Goal: Information Seeking & Learning: Learn about a topic

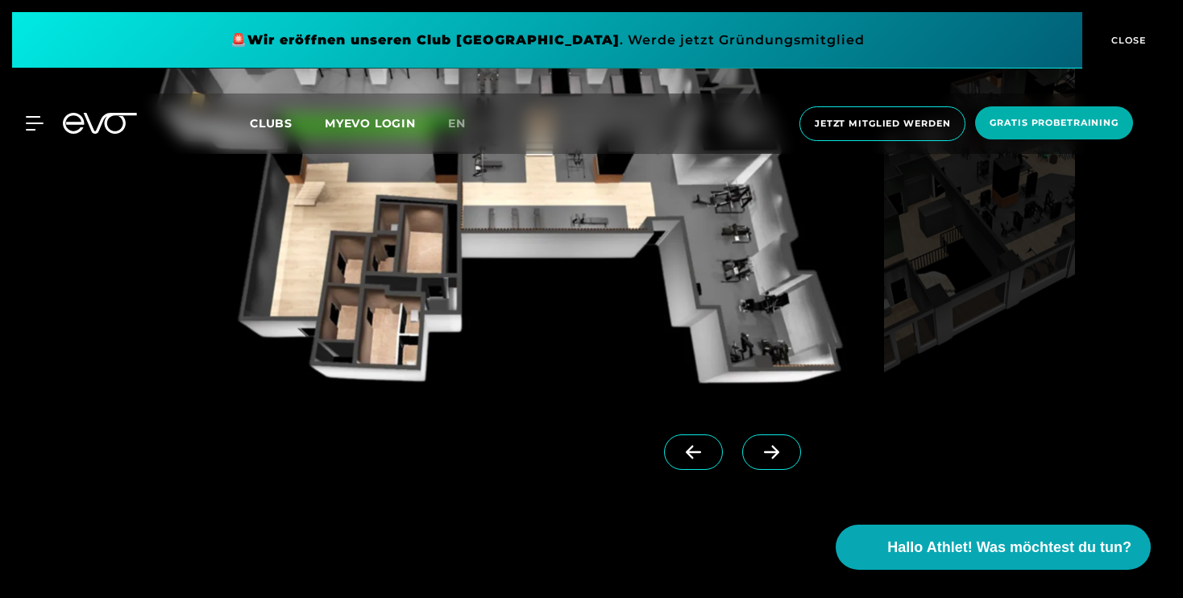
scroll to position [1573, 0]
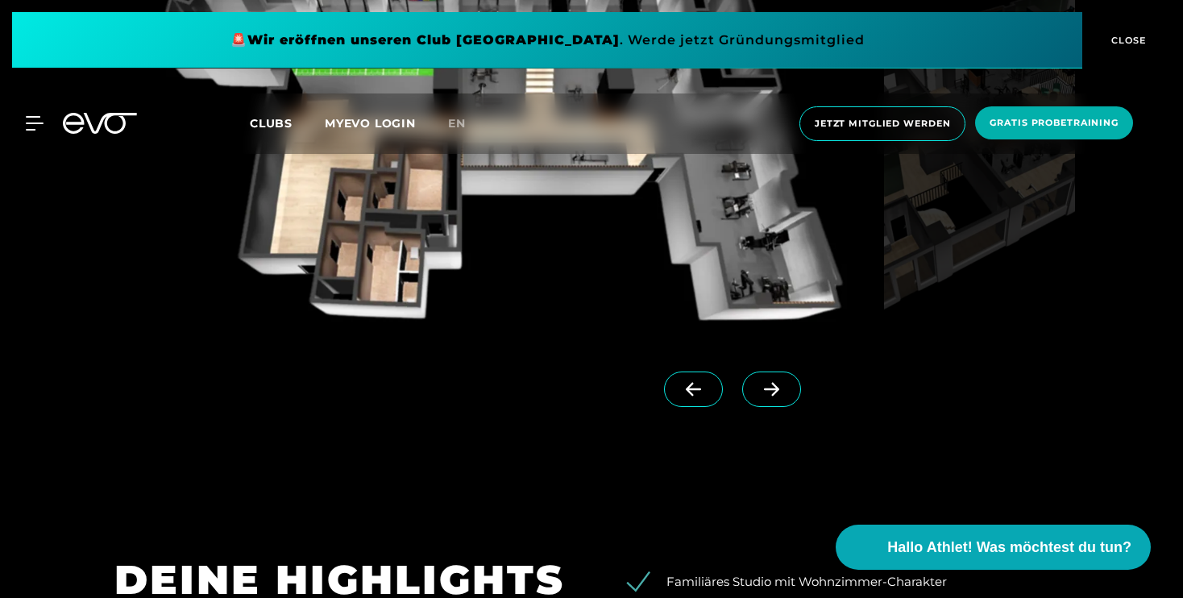
click at [760, 386] on span at bounding box center [771, 389] width 59 height 35
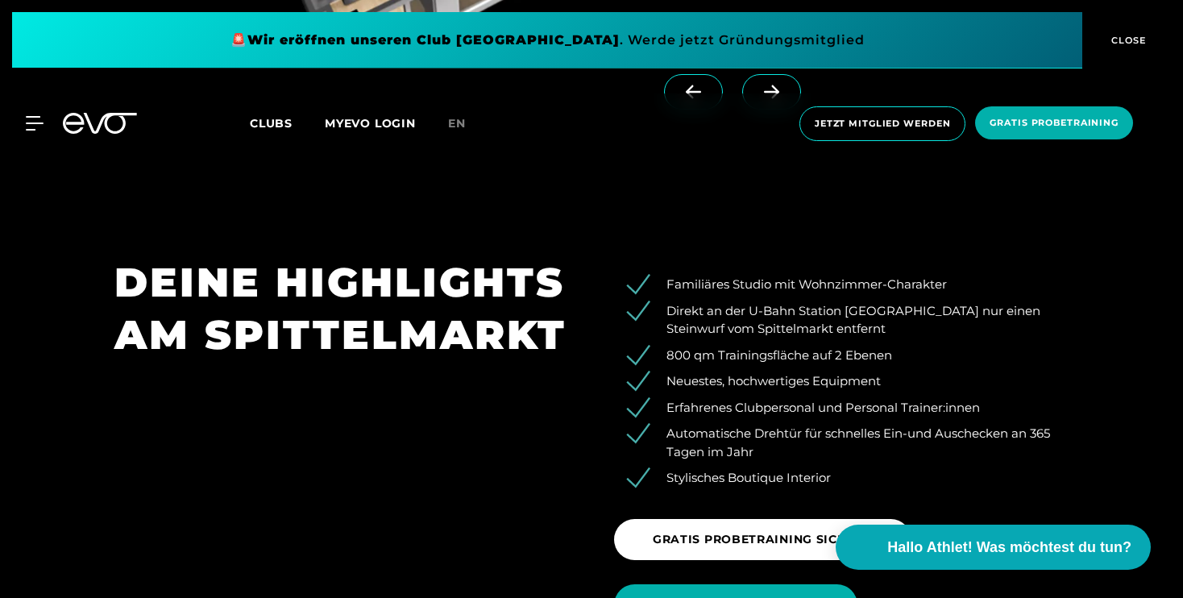
scroll to position [1871, 0]
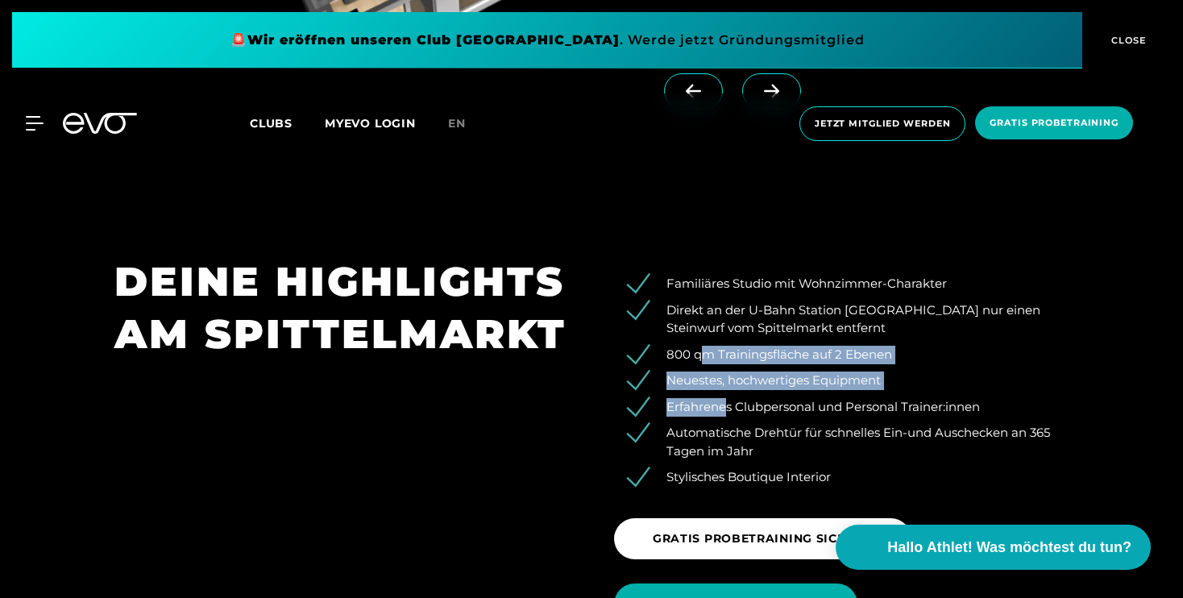
drag, startPoint x: 698, startPoint y: 352, endPoint x: 728, endPoint y: 412, distance: 66.7
click at [728, 412] on ul "Familiäres Studio mit Wohnzimmer-Charakter Direkt an der U-Bahn Station [GEOGRA…" at bounding box center [841, 381] width 455 height 212
click at [729, 414] on li "Erfahrenes Clubpersonal und Personal Trainer:innen" at bounding box center [853, 407] width 430 height 19
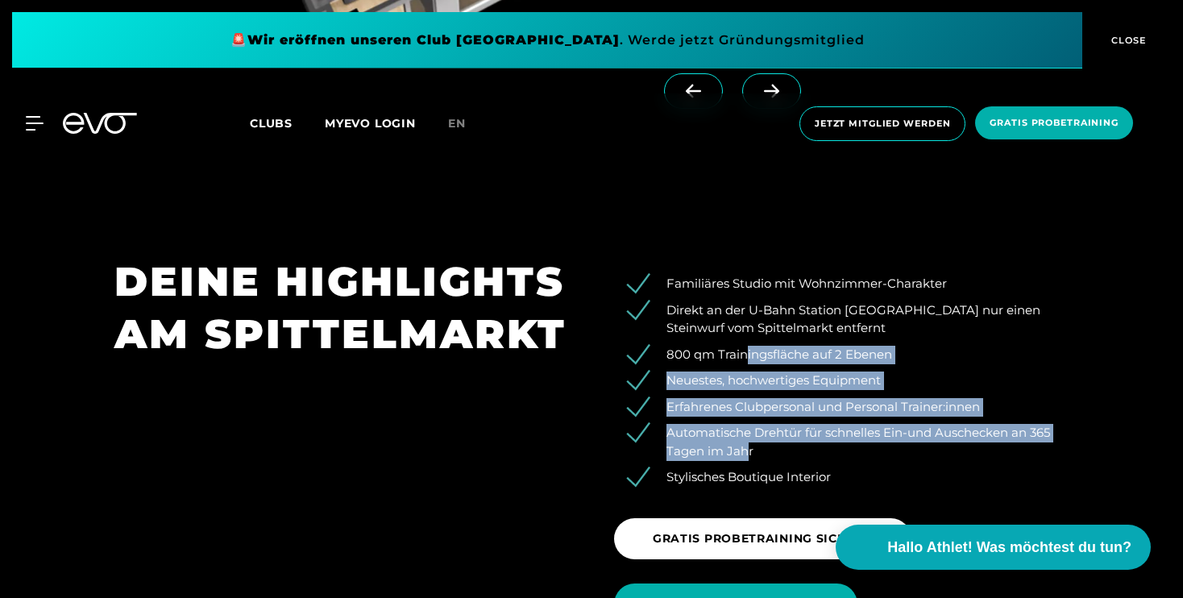
drag, startPoint x: 746, startPoint y: 455, endPoint x: 744, endPoint y: 356, distance: 99.2
click at [745, 356] on ul "Familiäres Studio mit Wohnzimmer-Charakter Direkt an der U-Bahn Station [GEOGRA…" at bounding box center [841, 381] width 455 height 212
click at [744, 356] on li "800 qm Trainingsfläche auf 2 Ebenen" at bounding box center [853, 355] width 430 height 19
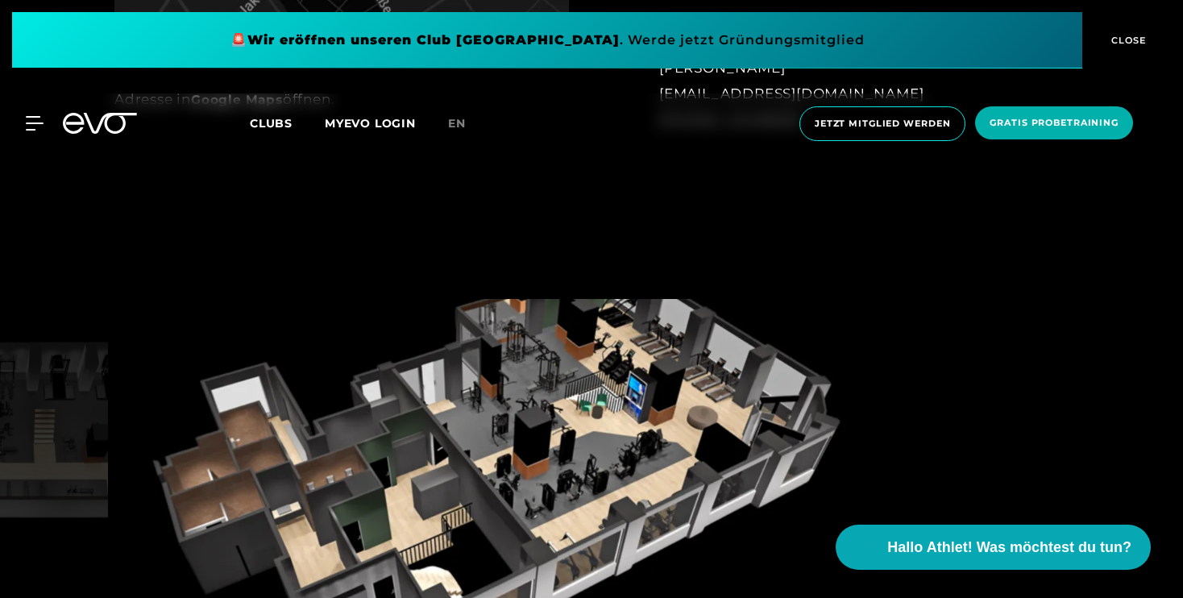
scroll to position [1438, 0]
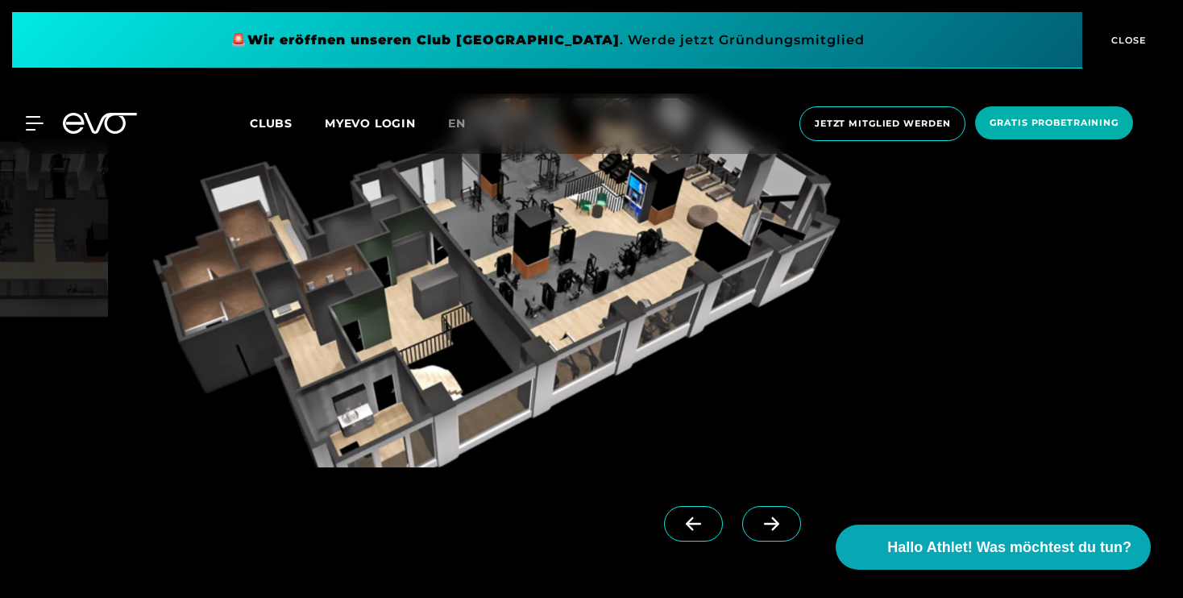
click at [666, 513] on span at bounding box center [693, 523] width 59 height 35
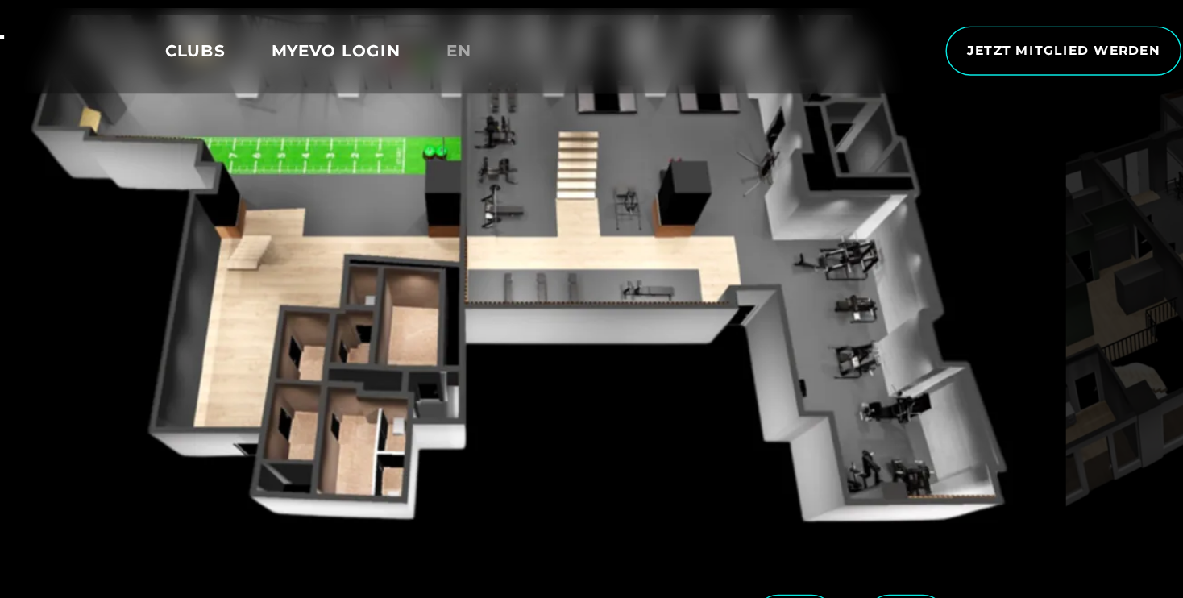
click at [451, 297] on img at bounding box center [495, 282] width 763 height 369
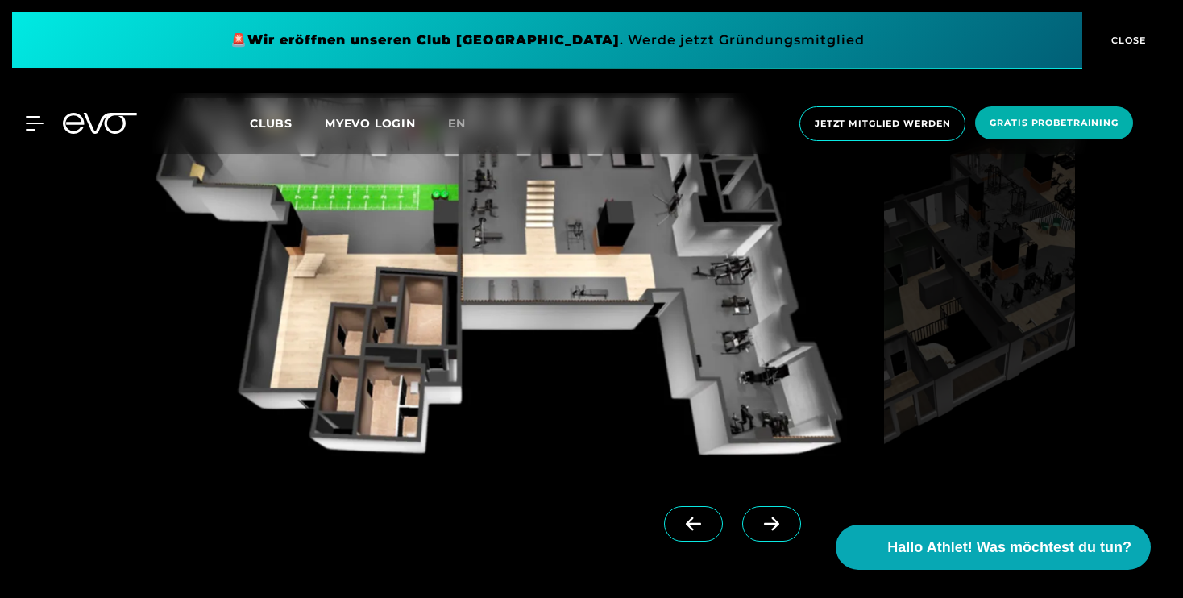
click at [762, 511] on span at bounding box center [771, 523] width 59 height 35
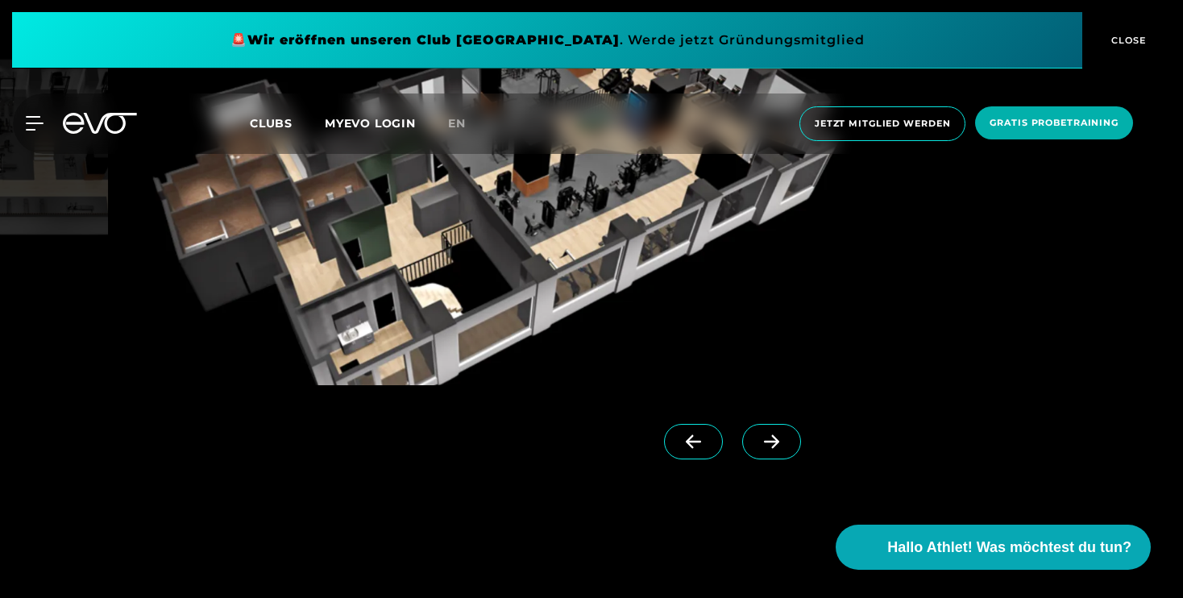
scroll to position [1543, 0]
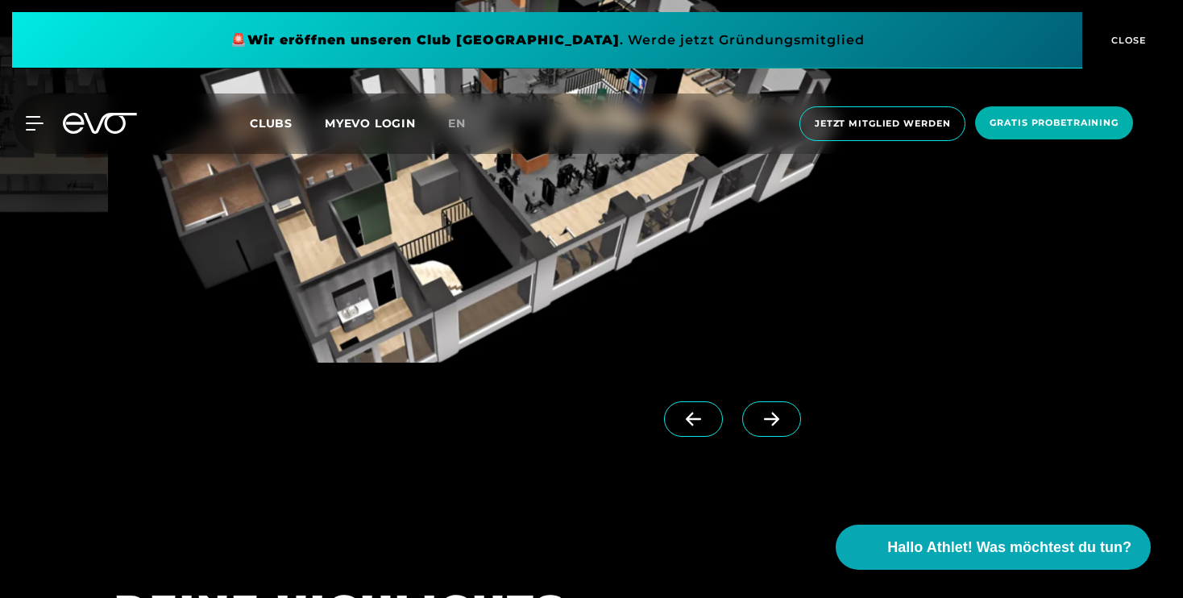
click at [746, 407] on span at bounding box center [771, 418] width 59 height 35
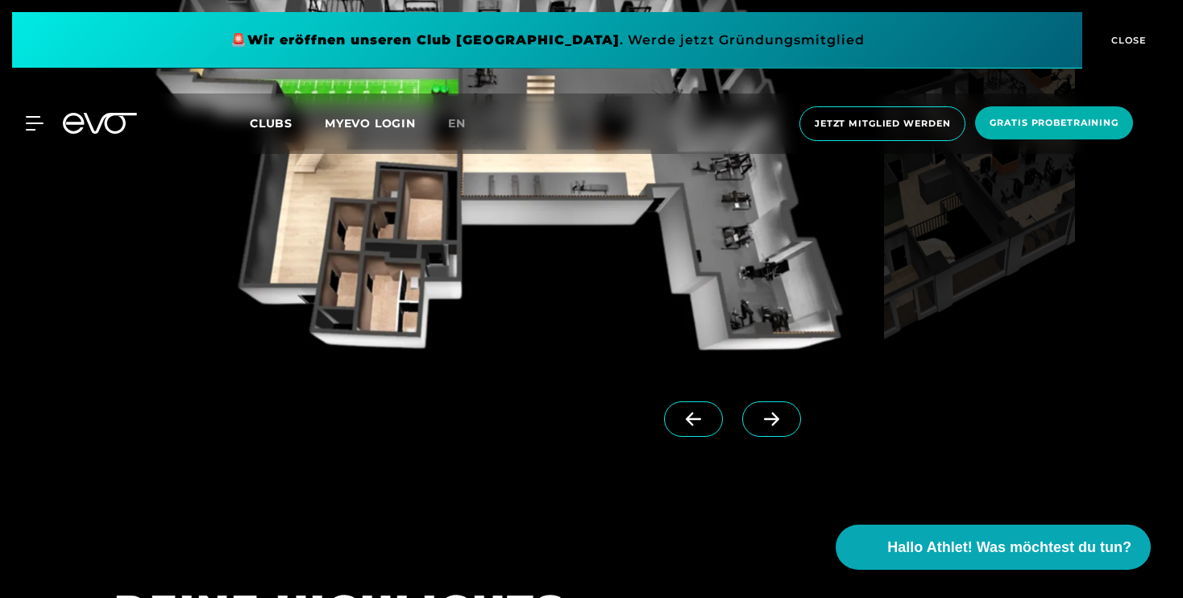
click at [767, 407] on span at bounding box center [771, 418] width 59 height 35
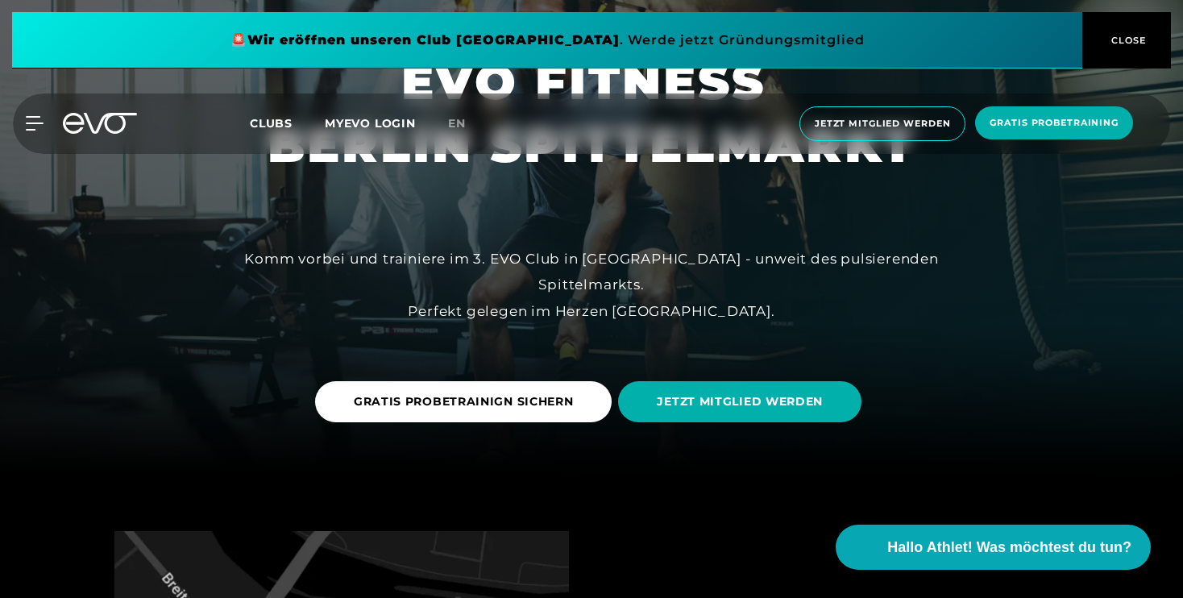
scroll to position [0, 0]
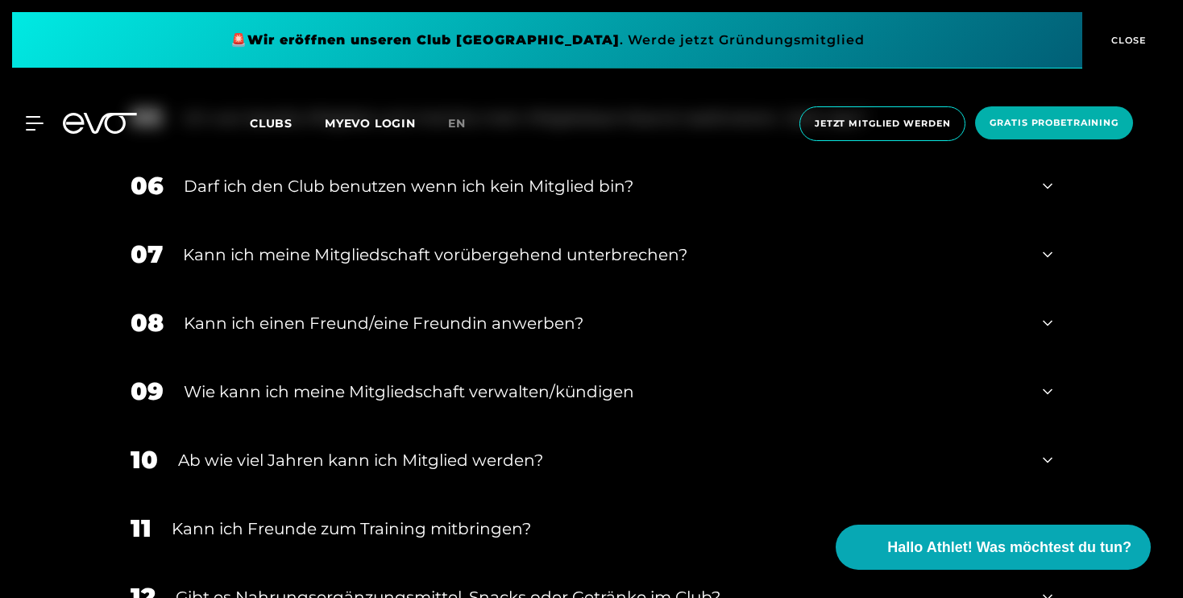
scroll to position [923, 0]
